Goal: Information Seeking & Learning: Check status

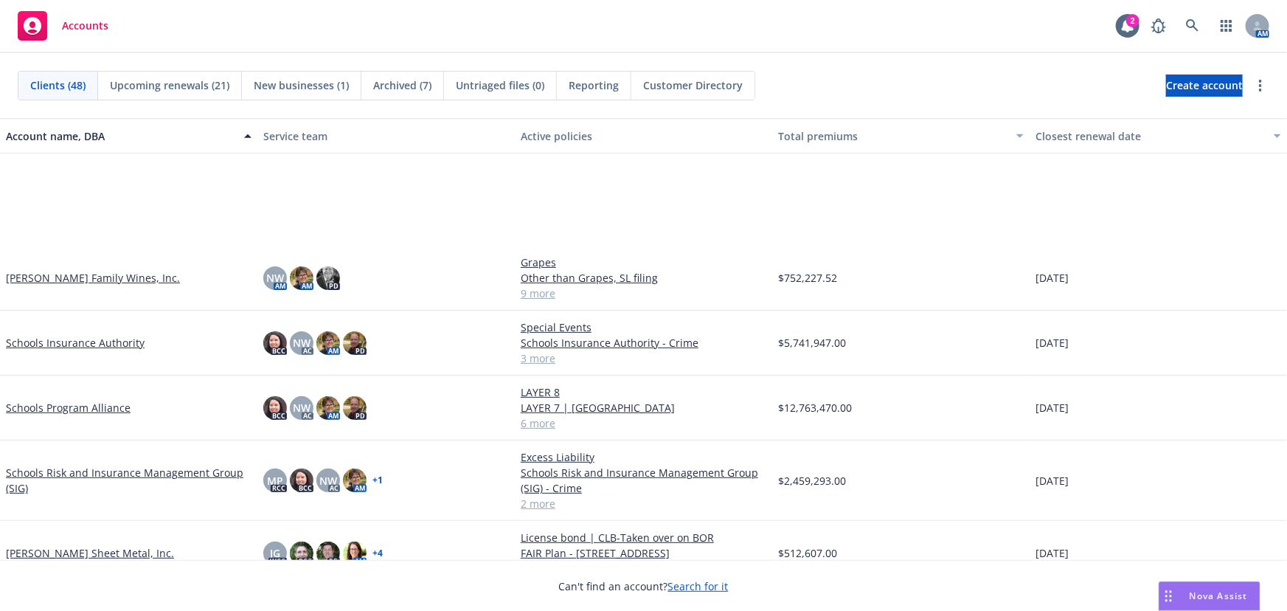
scroll to position [2011, 0]
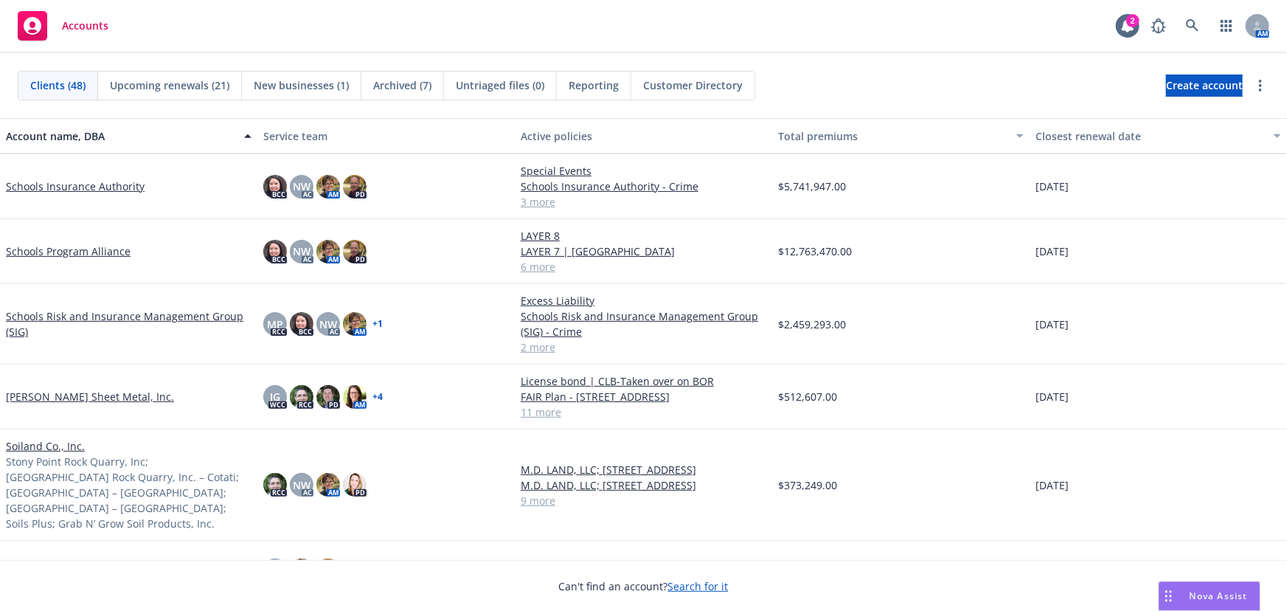
click at [66, 449] on link "Soiland Co., Inc." at bounding box center [45, 445] width 79 height 15
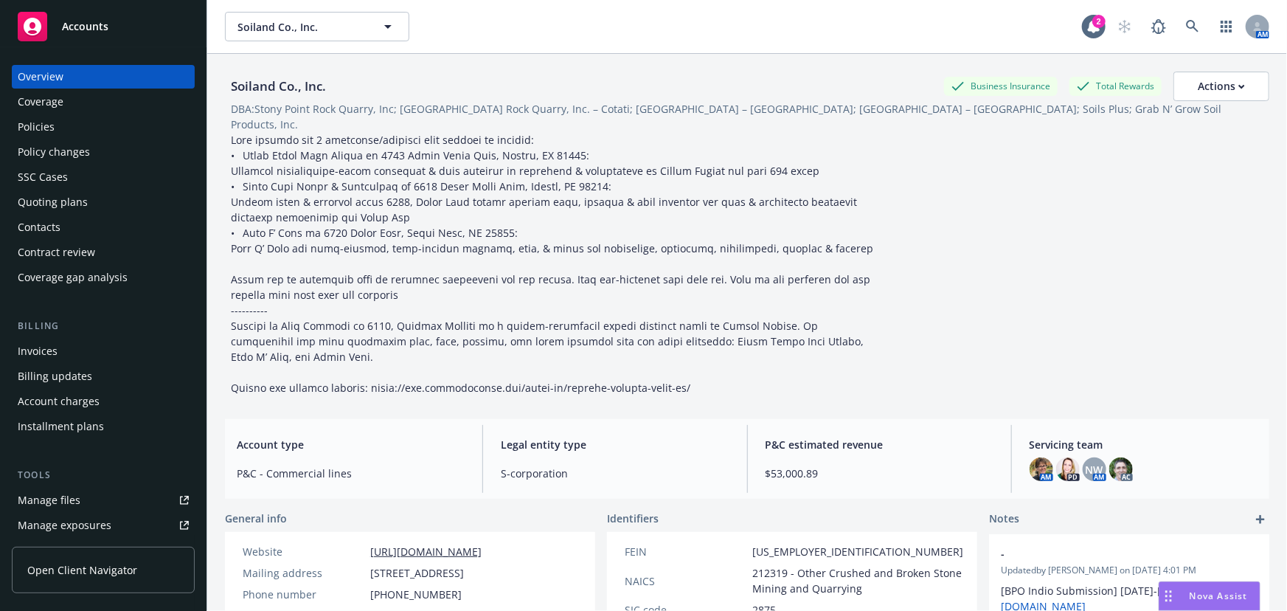
click at [63, 206] on div "Quoting plans" at bounding box center [53, 202] width 70 height 24
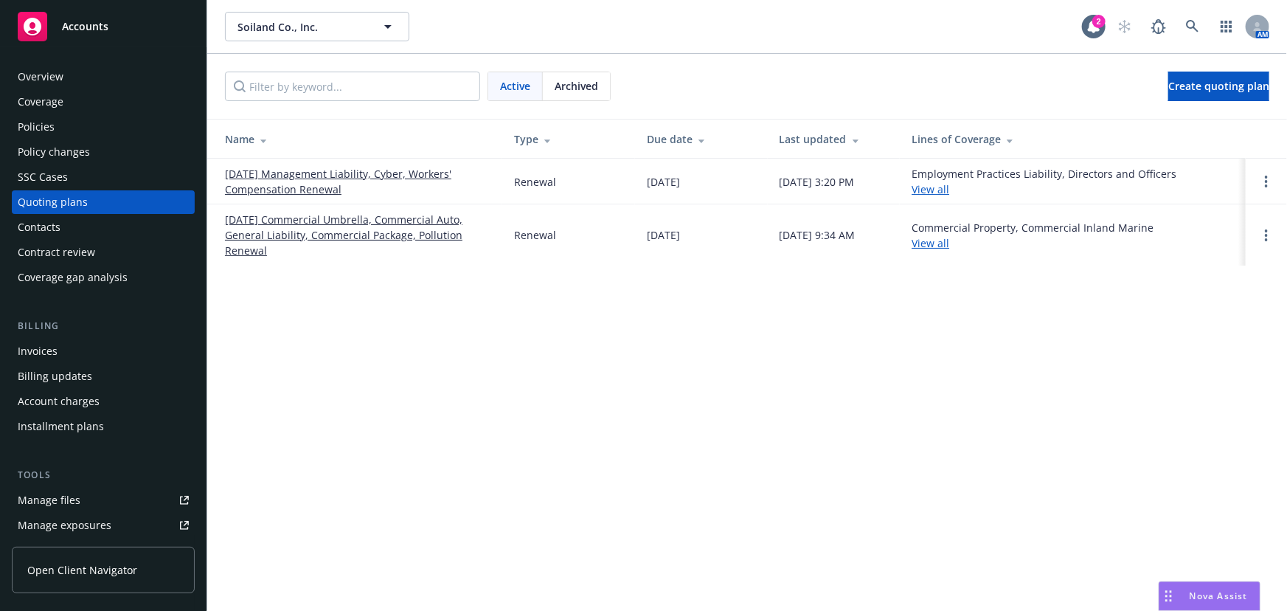
click at [398, 252] on link "[DATE] Commercial Umbrella, Commercial Auto, General Liability, Commercial Pack…" at bounding box center [358, 235] width 266 height 46
